Goal: Task Accomplishment & Management: Manage account settings

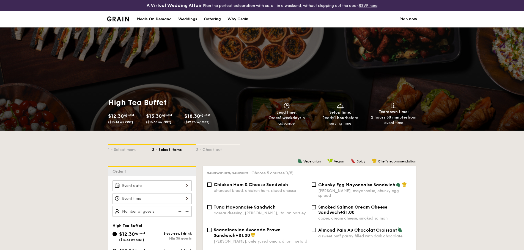
click at [116, 16] on li at bounding box center [120, 19] width 27 height 16
click at [112, 20] on img at bounding box center [118, 18] width 22 height 5
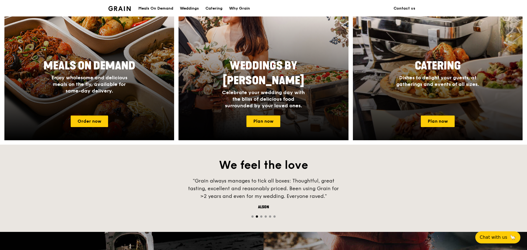
scroll to position [220, 0]
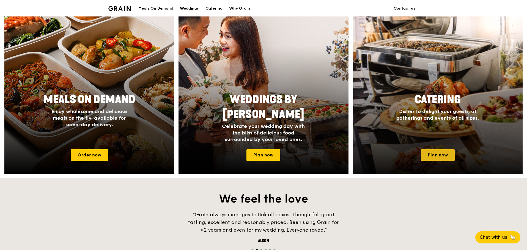
click at [434, 153] on link "Plan now" at bounding box center [438, 156] width 34 height 12
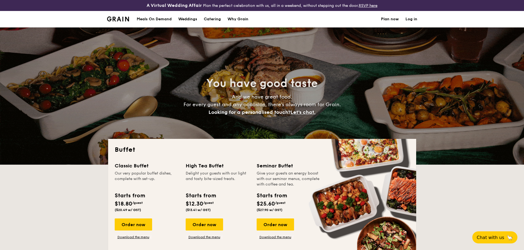
select select
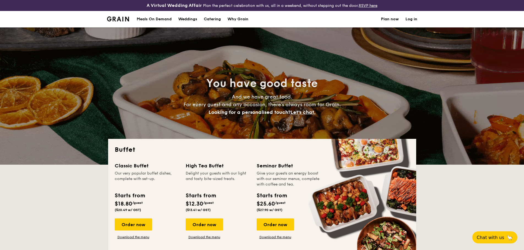
click at [408, 20] on link "Log in" at bounding box center [411, 19] width 12 height 16
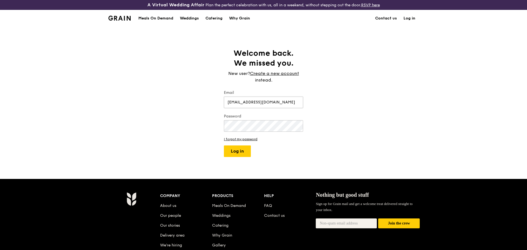
type input "ephemerald@gmail.com"
click at [232, 151] on button "Log in" at bounding box center [237, 152] width 27 height 12
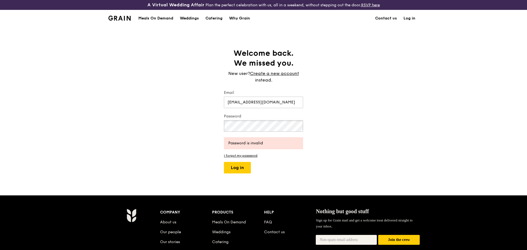
click at [159, 115] on div "Welcome back. We missed you. New user? Create a new account instead. Email ephe…" at bounding box center [263, 110] width 527 height 125
click at [224, 162] on button "Log in" at bounding box center [237, 168] width 27 height 12
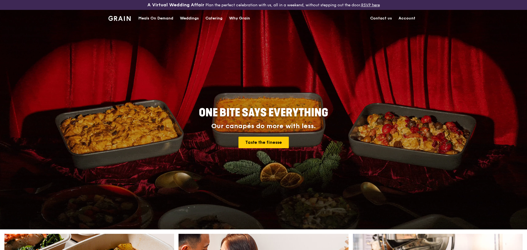
click at [403, 20] on link "Account" at bounding box center [406, 18] width 23 height 16
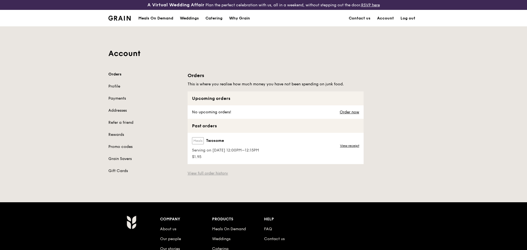
click at [190, 174] on link "View full order history" at bounding box center [207, 173] width 40 height 5
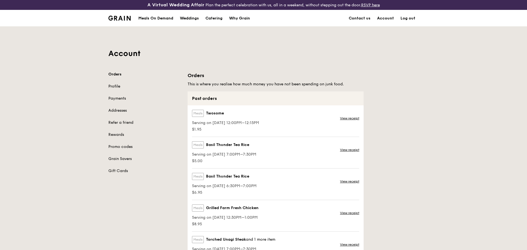
click at [116, 87] on link "Profile" at bounding box center [144, 86] width 73 height 5
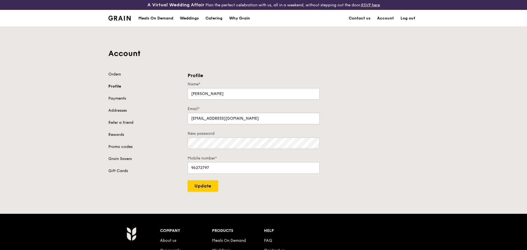
click at [122, 95] on div "Orders Profile Payments Addresses Refer a friend Rewards Promo codes Grain Save…" at bounding box center [144, 123] width 73 height 102
click at [122, 100] on link "Payments" at bounding box center [144, 98] width 73 height 5
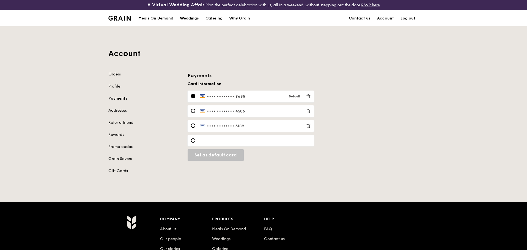
click at [120, 112] on link "Addresses" at bounding box center [144, 110] width 73 height 5
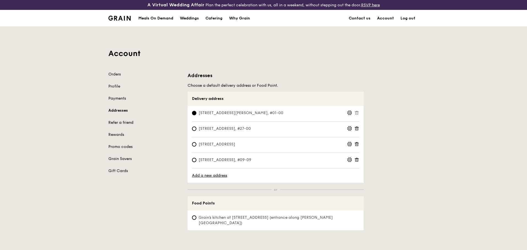
click at [123, 123] on link "Refer a friend" at bounding box center [144, 122] width 73 height 5
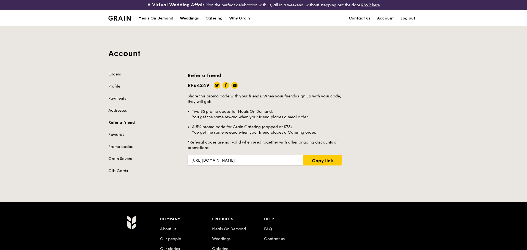
click at [118, 136] on link "Rewards" at bounding box center [144, 134] width 73 height 5
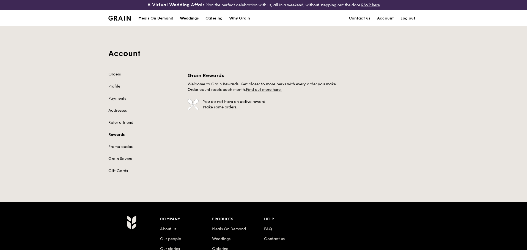
click at [118, 143] on div "Orders Profile Payments Addresses Refer a friend Rewards Promo codes Grain Save…" at bounding box center [144, 123] width 73 height 102
click at [120, 148] on link "Promo codes" at bounding box center [144, 146] width 73 height 5
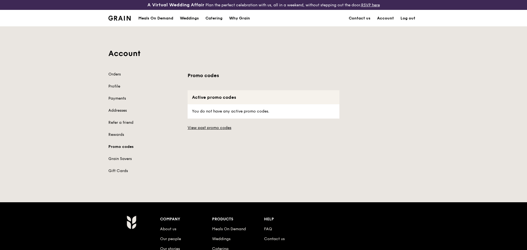
click at [120, 155] on div "Orders Profile Payments Addresses Refer a friend Rewards Promo codes Grain Save…" at bounding box center [144, 123] width 73 height 102
click at [121, 157] on link "Grain Savers" at bounding box center [144, 158] width 73 height 5
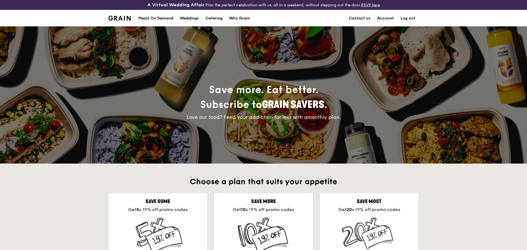
click at [405, 16] on link "Log out" at bounding box center [407, 18] width 21 height 16
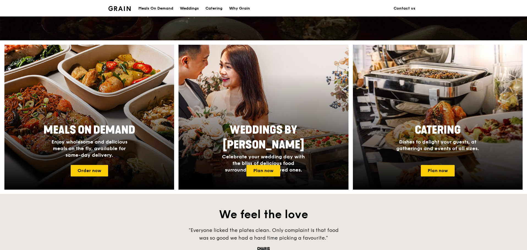
scroll to position [192, 0]
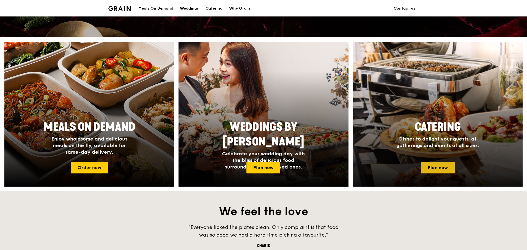
click at [431, 168] on link "Plan now" at bounding box center [438, 168] width 34 height 12
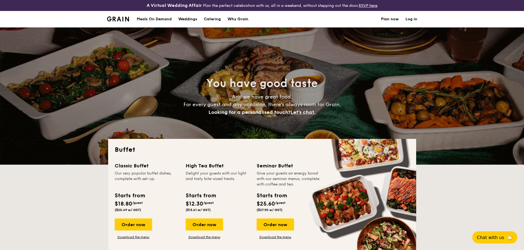
select select
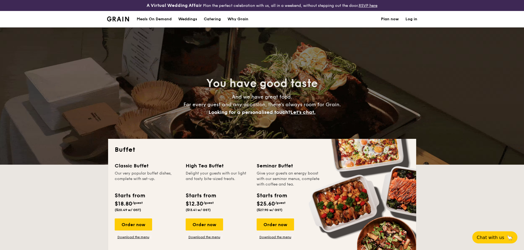
click at [410, 18] on link "Log in" at bounding box center [411, 19] width 12 height 16
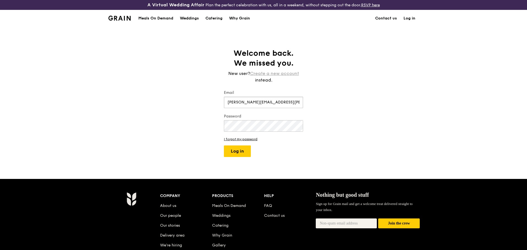
type input "[PERSON_NAME][EMAIL_ADDRESS][PERSON_NAME][DOMAIN_NAME]"
click at [224, 146] on button "Log in" at bounding box center [237, 152] width 27 height 12
